Goal: Information Seeking & Learning: Learn about a topic

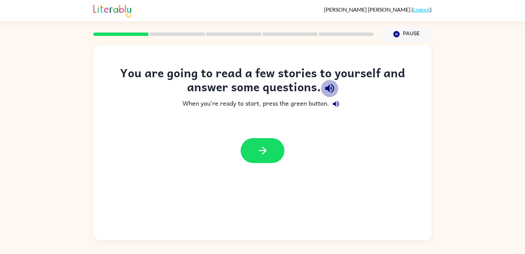
click at [324, 87] on icon "button" at bounding box center [330, 88] width 12 height 12
click at [337, 102] on icon "button" at bounding box center [336, 104] width 8 height 8
click at [280, 153] on button "button" at bounding box center [263, 150] width 44 height 25
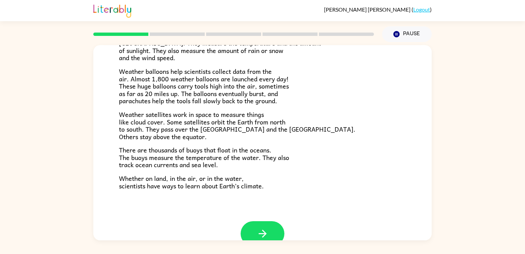
scroll to position [191, 0]
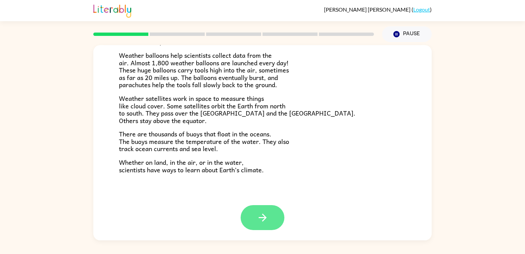
click at [257, 219] on icon "button" at bounding box center [263, 218] width 12 height 12
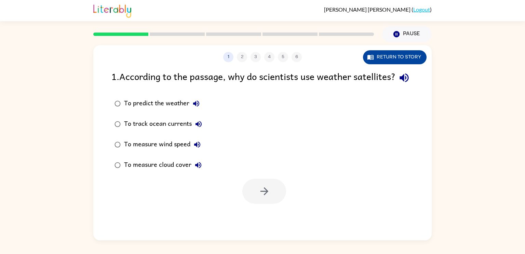
click at [407, 60] on button "Return to story" at bounding box center [395, 57] width 64 height 14
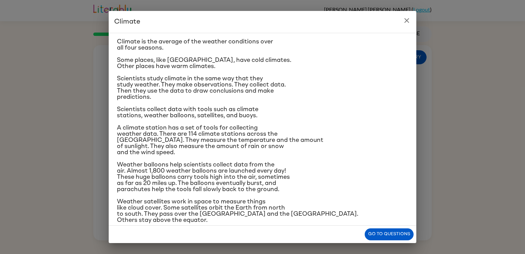
scroll to position [13, 0]
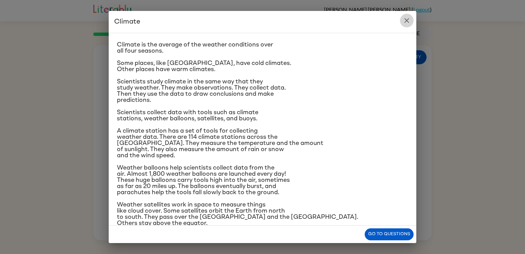
click at [404, 21] on icon "close" at bounding box center [407, 20] width 8 height 8
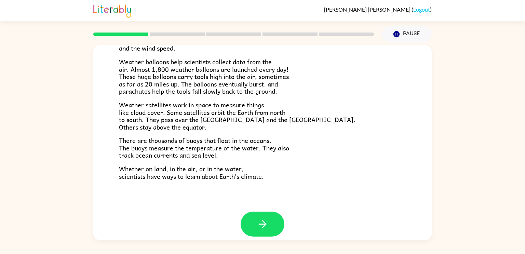
scroll to position [191, 0]
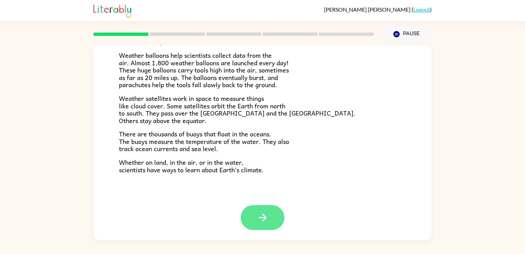
click at [270, 211] on button "button" at bounding box center [263, 217] width 44 height 25
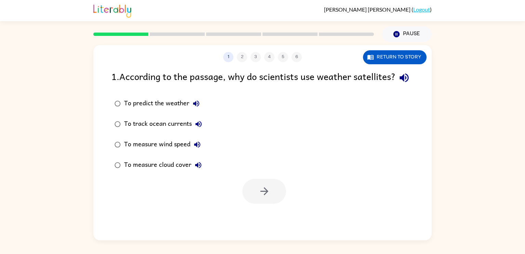
scroll to position [0, 0]
click at [172, 110] on div "To predict the weather" at bounding box center [163, 104] width 79 height 14
click at [268, 197] on icon "button" at bounding box center [264, 191] width 12 height 12
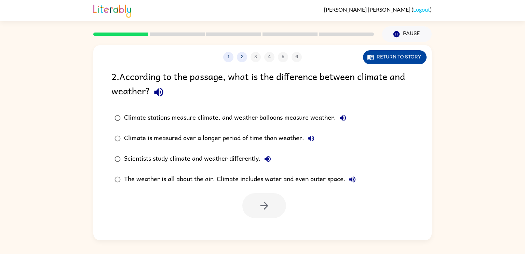
click at [376, 55] on button "Return to story" at bounding box center [395, 57] width 64 height 14
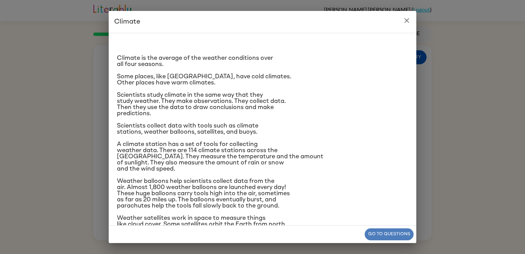
click at [405, 233] on button "Go to questions" at bounding box center [389, 234] width 49 height 12
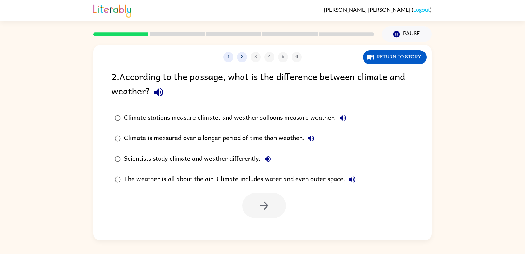
click at [271, 140] on div "Climate is measured over a longer period of time than weather." at bounding box center [221, 139] width 194 height 14
click at [253, 208] on button "button" at bounding box center [264, 205] width 44 height 25
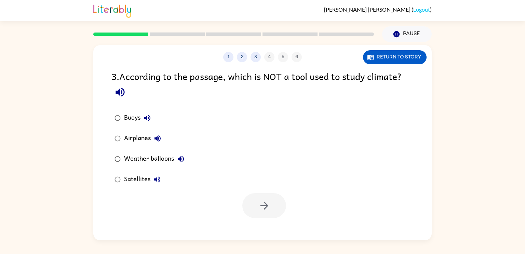
click at [144, 133] on div "Airplanes" at bounding box center [144, 139] width 40 height 14
click at [274, 212] on button "button" at bounding box center [264, 205] width 44 height 25
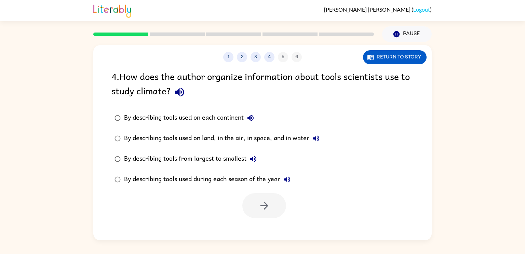
click at [181, 91] on icon "button" at bounding box center [180, 92] width 12 height 12
click at [250, 120] on icon "button" at bounding box center [250, 118] width 8 height 8
click at [300, 135] on div "By describing tools used on land, in the air, in space, and in water" at bounding box center [223, 139] width 199 height 14
click at [264, 206] on icon "button" at bounding box center [264, 206] width 12 height 12
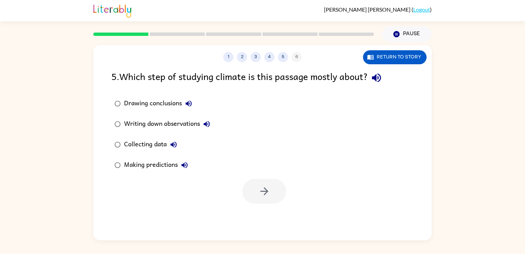
click at [158, 142] on div "Collecting data" at bounding box center [152, 145] width 56 height 14
click at [270, 194] on icon "button" at bounding box center [264, 191] width 12 height 12
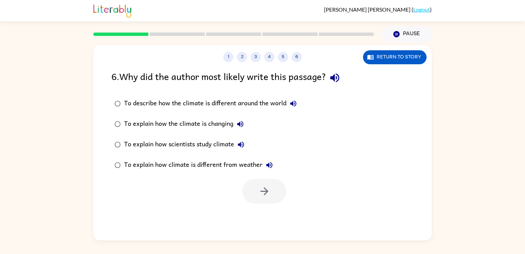
click at [223, 139] on div "To explain how scientists study climate" at bounding box center [186, 145] width 124 height 14
click at [269, 197] on icon "button" at bounding box center [264, 191] width 12 height 12
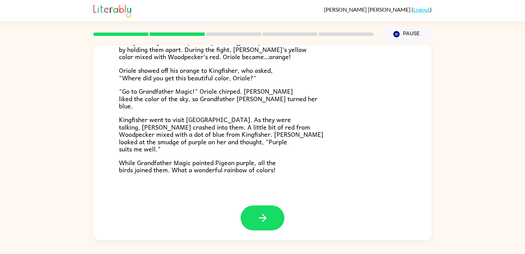
scroll to position [176, 0]
click at [272, 212] on button "button" at bounding box center [263, 217] width 44 height 25
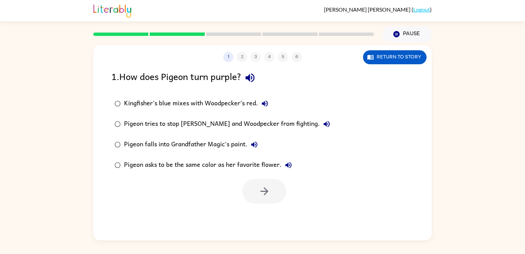
scroll to position [0, 0]
click at [236, 100] on div "Kingfisher’s blue mixes with Woodpecker’s red." at bounding box center [198, 104] width 148 height 14
click at [266, 194] on icon "button" at bounding box center [264, 191] width 12 height 12
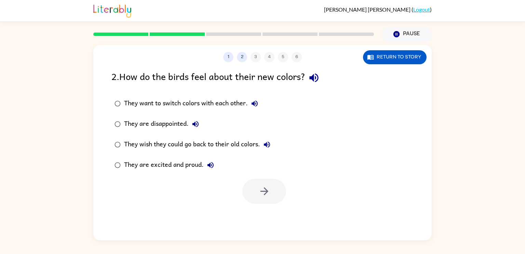
click at [195, 165] on div "They are excited and proud." at bounding box center [170, 165] width 93 height 14
click at [266, 197] on icon "button" at bounding box center [264, 191] width 12 height 12
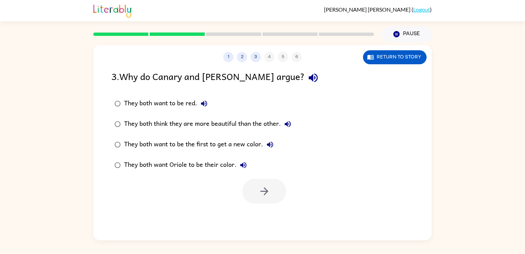
click at [246, 121] on div "They both think they are more beautiful than the other." at bounding box center [209, 124] width 171 height 14
click at [260, 198] on button "button" at bounding box center [264, 191] width 44 height 25
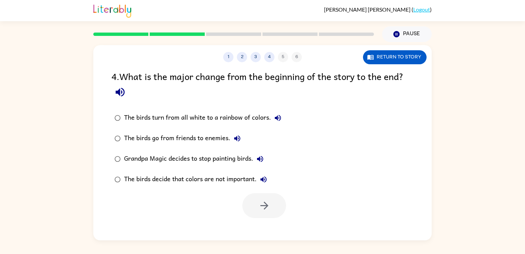
click at [227, 112] on div "The birds turn from all white to a rainbow of colors." at bounding box center [204, 118] width 161 height 14
click at [289, 199] on div at bounding box center [262, 204] width 338 height 28
click at [278, 202] on button "button" at bounding box center [264, 205] width 44 height 25
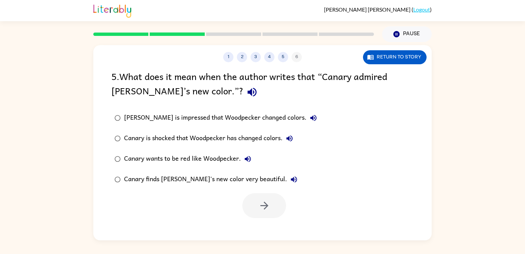
click at [236, 177] on div "Canary finds Woodpecker's new color very beautiful." at bounding box center [212, 180] width 177 height 14
click at [264, 205] on icon "button" at bounding box center [264, 206] width 8 height 8
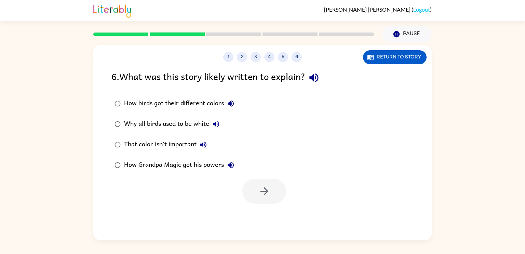
click at [211, 100] on div "How birds got their different colors" at bounding box center [180, 104] width 113 height 14
click at [253, 184] on button "button" at bounding box center [264, 191] width 44 height 25
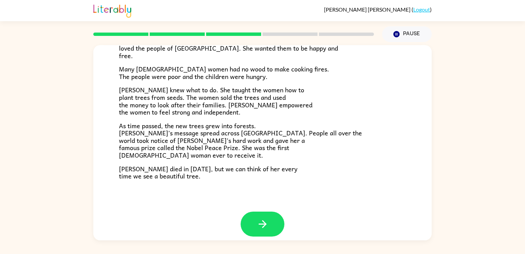
scroll to position [192, 0]
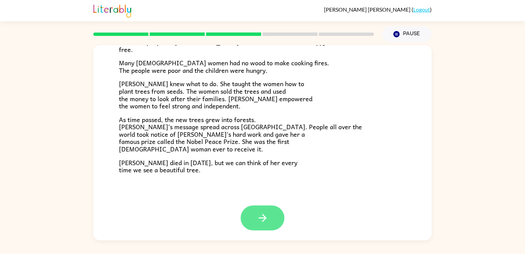
click at [260, 218] on icon "button" at bounding box center [263, 218] width 12 height 12
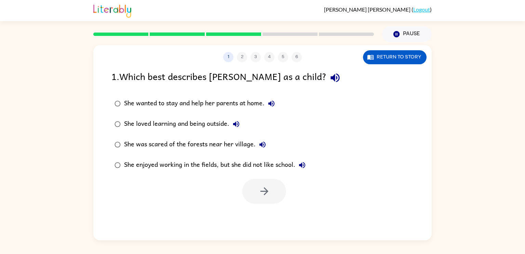
click at [215, 120] on div "She loved learning and being outside." at bounding box center [183, 124] width 119 height 14
click at [272, 191] on button "button" at bounding box center [264, 191] width 44 height 25
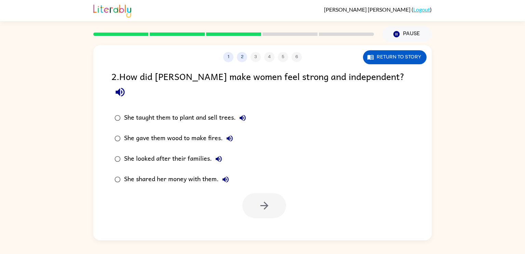
click at [213, 111] on div "She taught them to plant and sell trees." at bounding box center [186, 118] width 125 height 14
click at [276, 193] on button "button" at bounding box center [264, 205] width 44 height 25
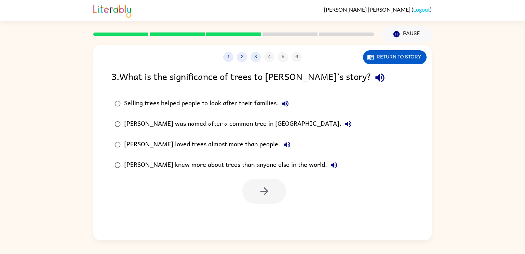
click at [276, 185] on div at bounding box center [264, 191] width 44 height 25
click at [226, 104] on div "Selling trees helped people to look after their families." at bounding box center [208, 104] width 168 height 14
click at [283, 189] on button "button" at bounding box center [264, 191] width 44 height 25
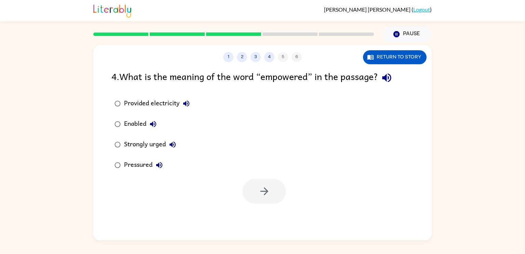
click at [158, 145] on div "Strongly urged" at bounding box center [151, 145] width 55 height 14
click at [136, 166] on div "Pressured" at bounding box center [145, 165] width 42 height 14
click at [137, 150] on div "Strongly urged" at bounding box center [151, 145] width 55 height 14
click at [270, 192] on button "button" at bounding box center [264, 191] width 44 height 25
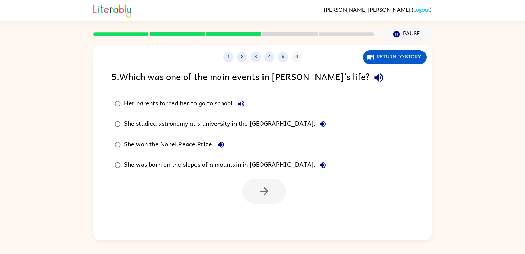
click at [199, 143] on div "She won the Nobel Peace Prize." at bounding box center [176, 145] width 104 height 14
click at [261, 185] on icon "button" at bounding box center [264, 191] width 12 height 12
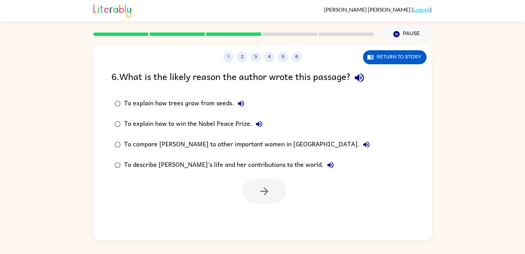
click at [286, 159] on div "To describe Wangari’s life and her contributions to the world." at bounding box center [230, 165] width 213 height 14
click at [277, 195] on button "button" at bounding box center [264, 191] width 44 height 25
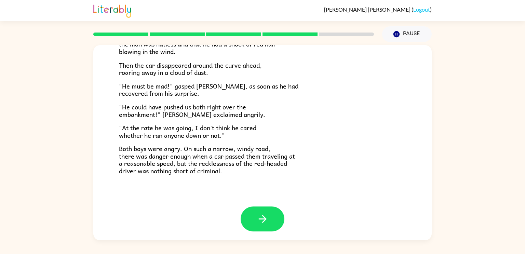
scroll to position [190, 0]
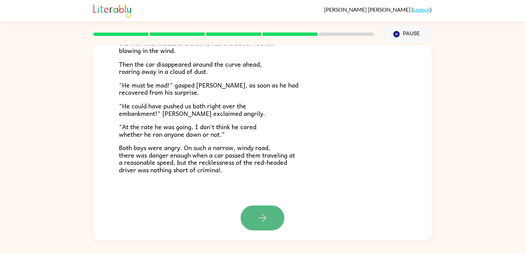
click at [261, 212] on icon "button" at bounding box center [263, 218] width 12 height 12
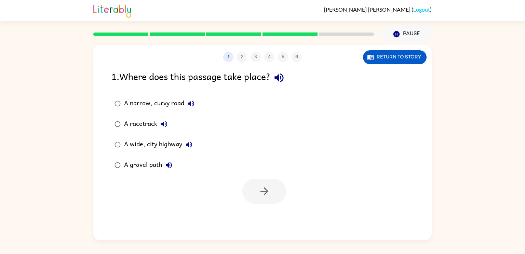
click at [180, 105] on div "A narrow, curvy road" at bounding box center [161, 104] width 74 height 14
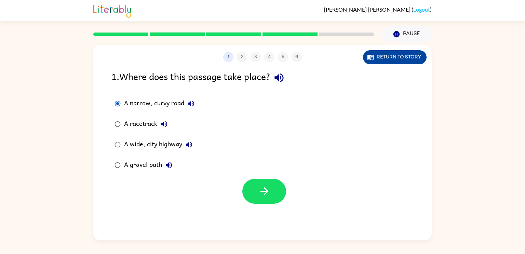
click at [383, 51] on button "Return to story" at bounding box center [395, 57] width 64 height 14
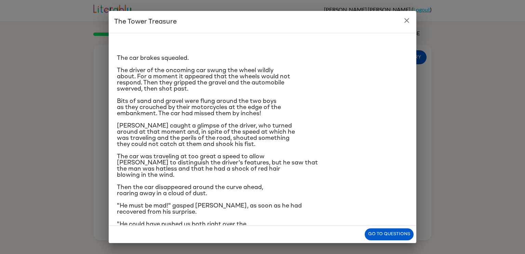
click at [404, 17] on icon "close" at bounding box center [407, 20] width 8 height 8
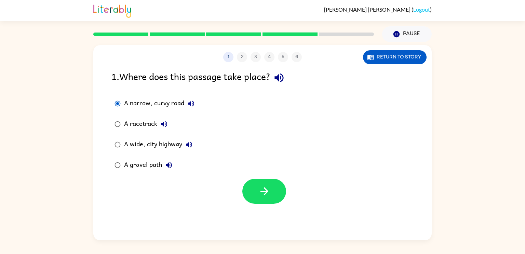
click at [159, 165] on div "A gravel path" at bounding box center [150, 165] width 52 height 14
click at [268, 189] on icon "button" at bounding box center [264, 191] width 12 height 12
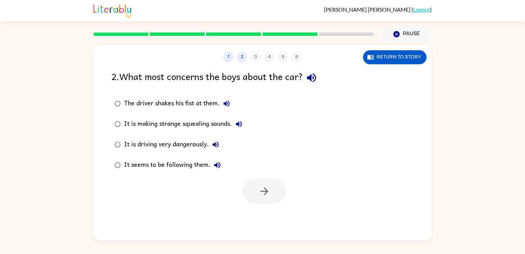
click at [132, 139] on div "It is driving very dangerously." at bounding box center [173, 145] width 98 height 14
click at [274, 191] on button "button" at bounding box center [264, 191] width 44 height 25
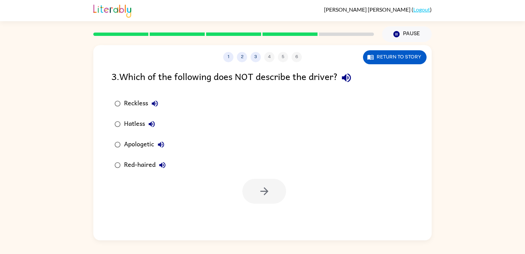
click at [144, 142] on div "Apologetic" at bounding box center [146, 145] width 44 height 14
click at [273, 195] on button "button" at bounding box center [264, 191] width 44 height 25
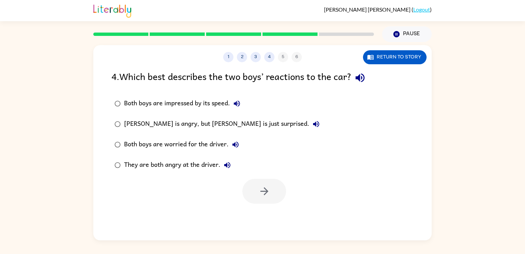
click at [369, 79] on button "button" at bounding box center [359, 77] width 17 height 17
click at [178, 145] on div "Both boys are worried for the driver." at bounding box center [183, 145] width 118 height 14
click at [284, 195] on button "button" at bounding box center [264, 191] width 44 height 25
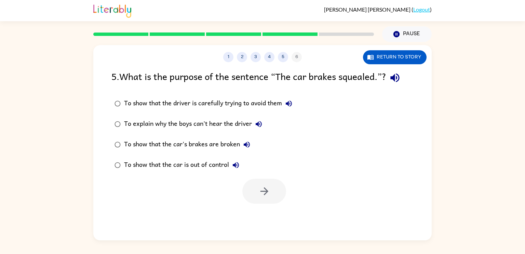
click at [263, 183] on div at bounding box center [264, 191] width 44 height 25
click at [224, 159] on div "To show that the car is out of control" at bounding box center [183, 165] width 119 height 14
click at [262, 195] on icon "button" at bounding box center [264, 191] width 12 height 12
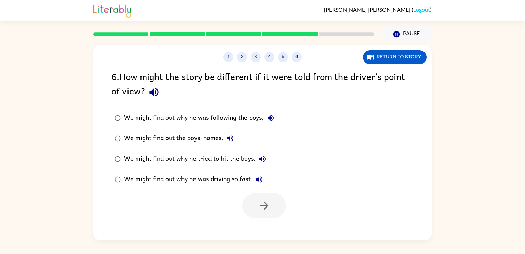
click at [242, 178] on div "We might find out why he was driving so fast." at bounding box center [195, 180] width 142 height 14
click at [259, 205] on icon "button" at bounding box center [264, 206] width 12 height 12
